Goal: Information Seeking & Learning: Learn about a topic

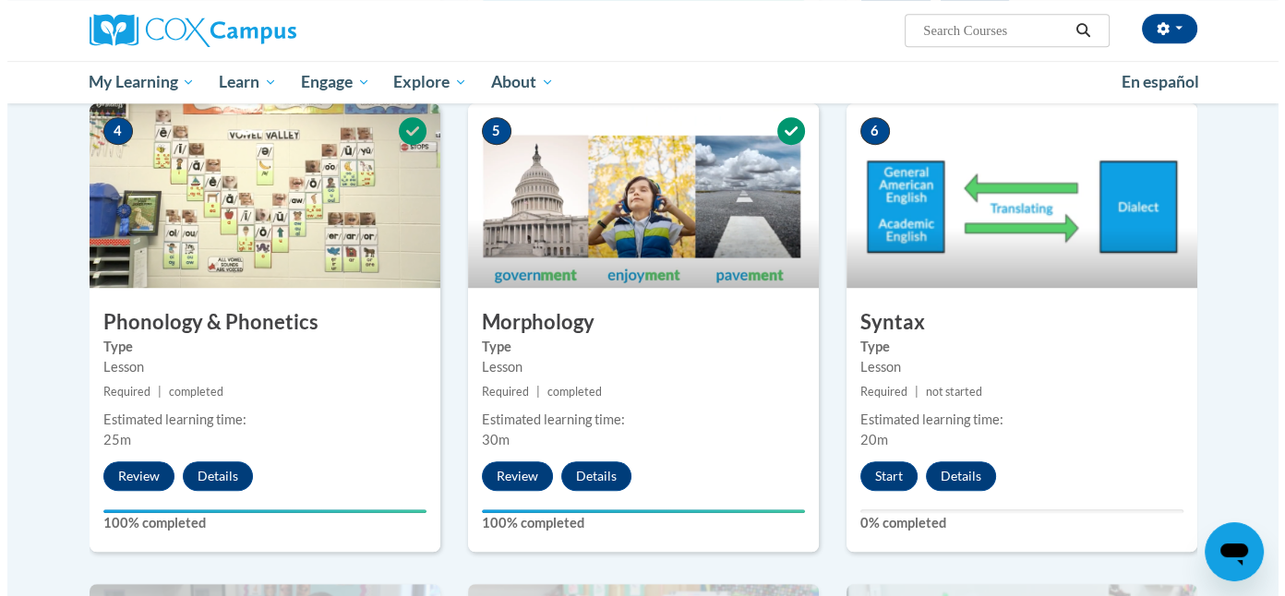
scroll to position [937, 0]
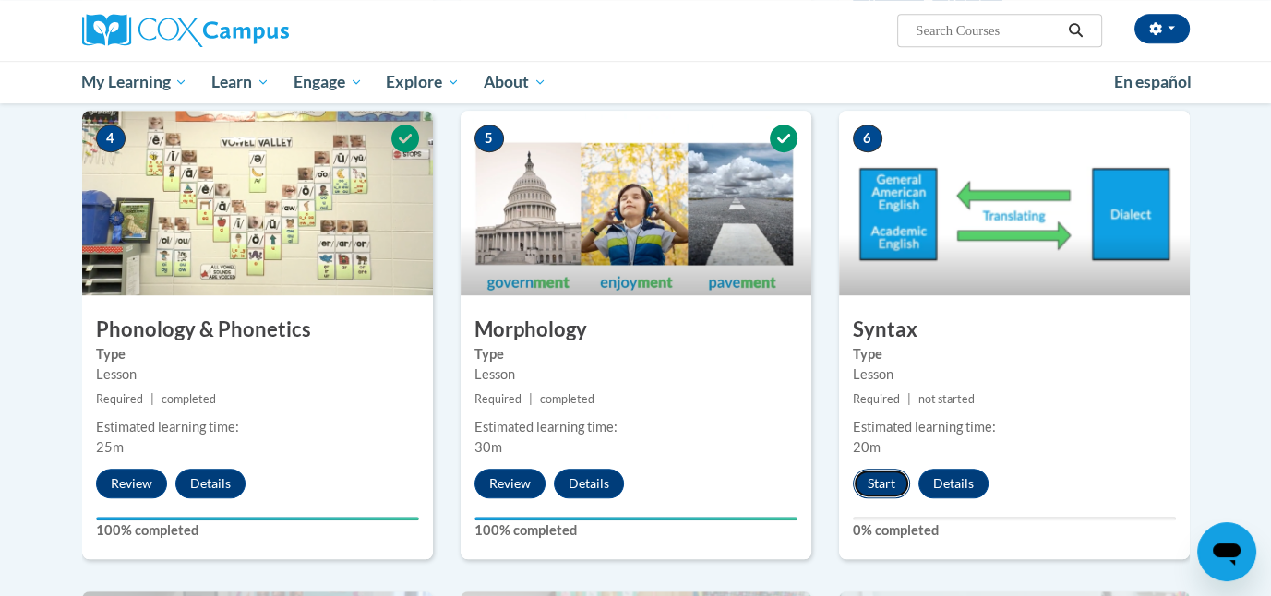
click at [891, 483] on button "Start" at bounding box center [881, 484] width 57 height 30
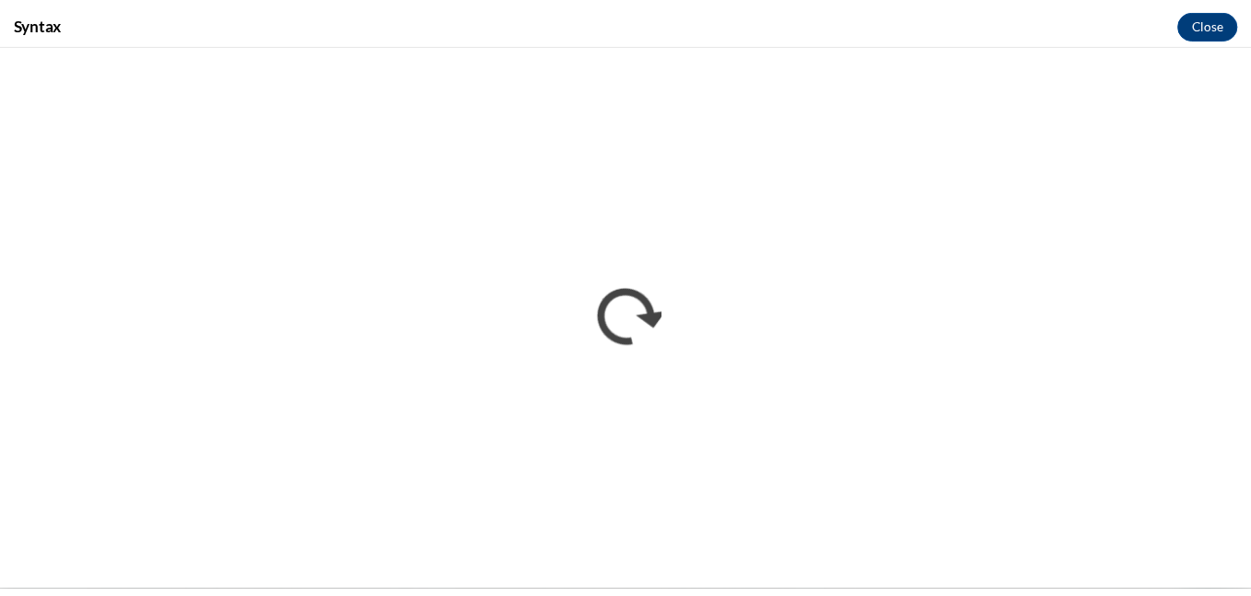
scroll to position [0, 0]
